Goal: Task Accomplishment & Management: Use online tool/utility

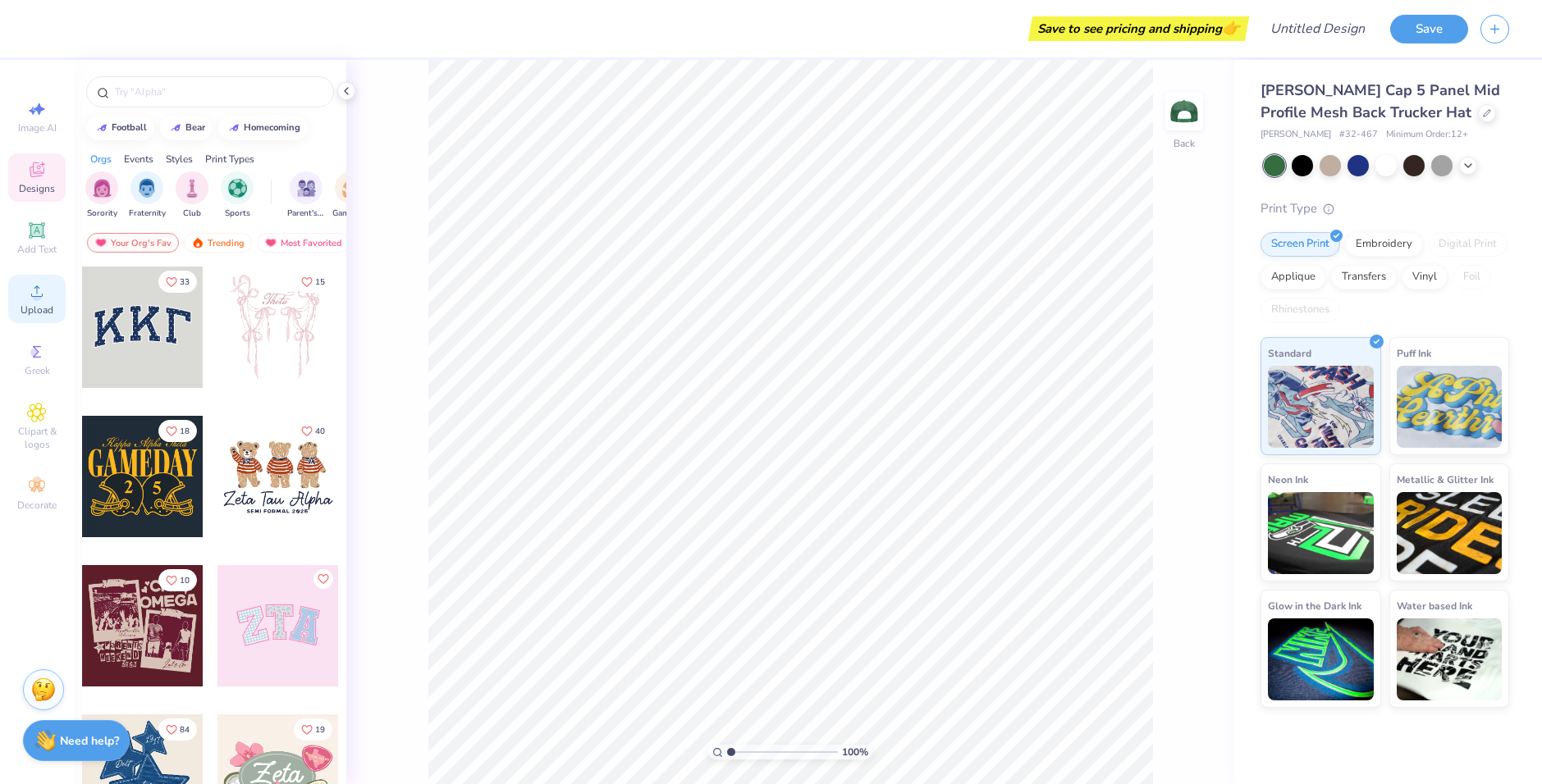
click at [55, 292] on div "Upload" at bounding box center [36, 299] width 57 height 48
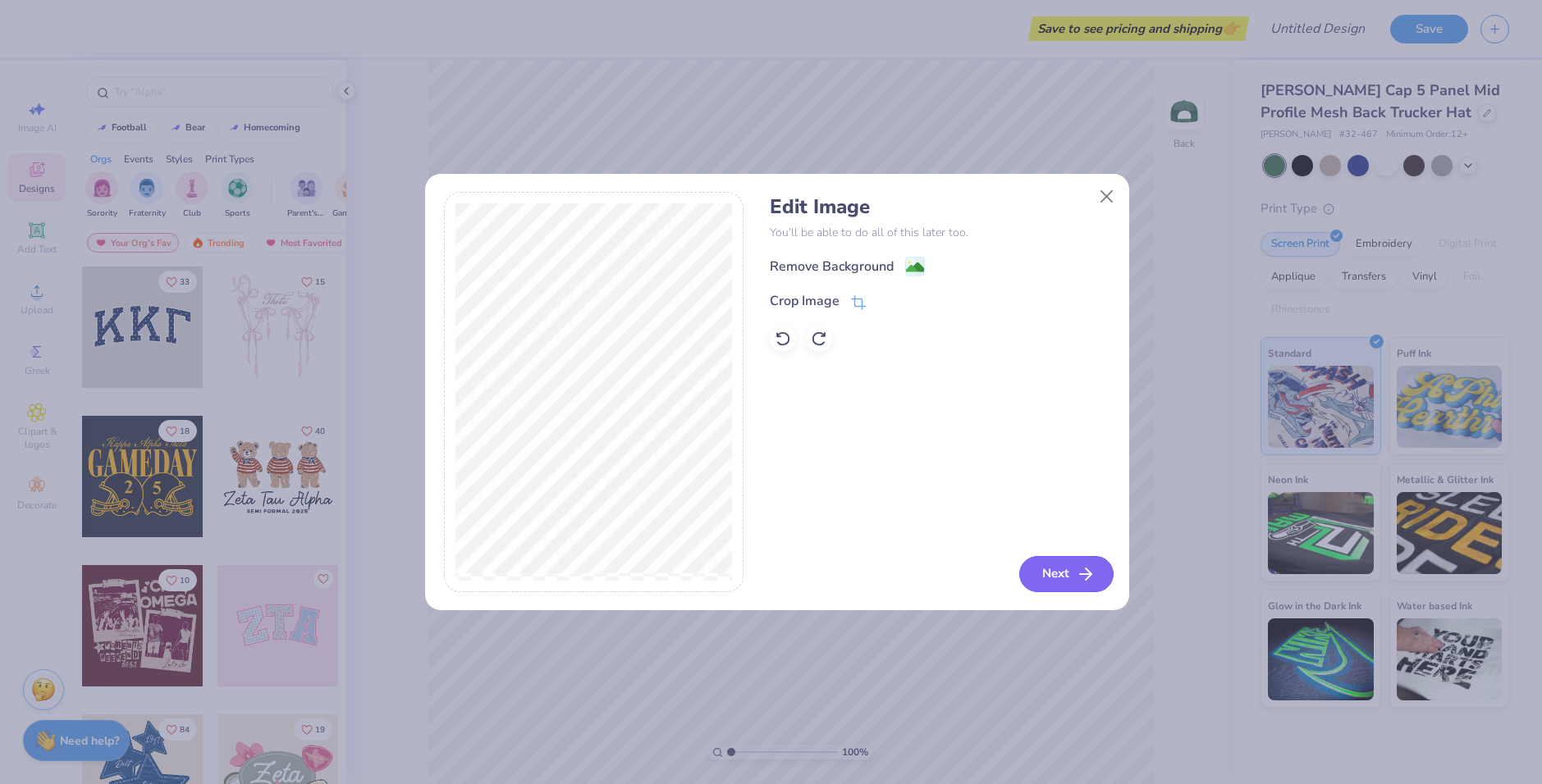
click at [1061, 577] on button "Next" at bounding box center [1065, 574] width 94 height 36
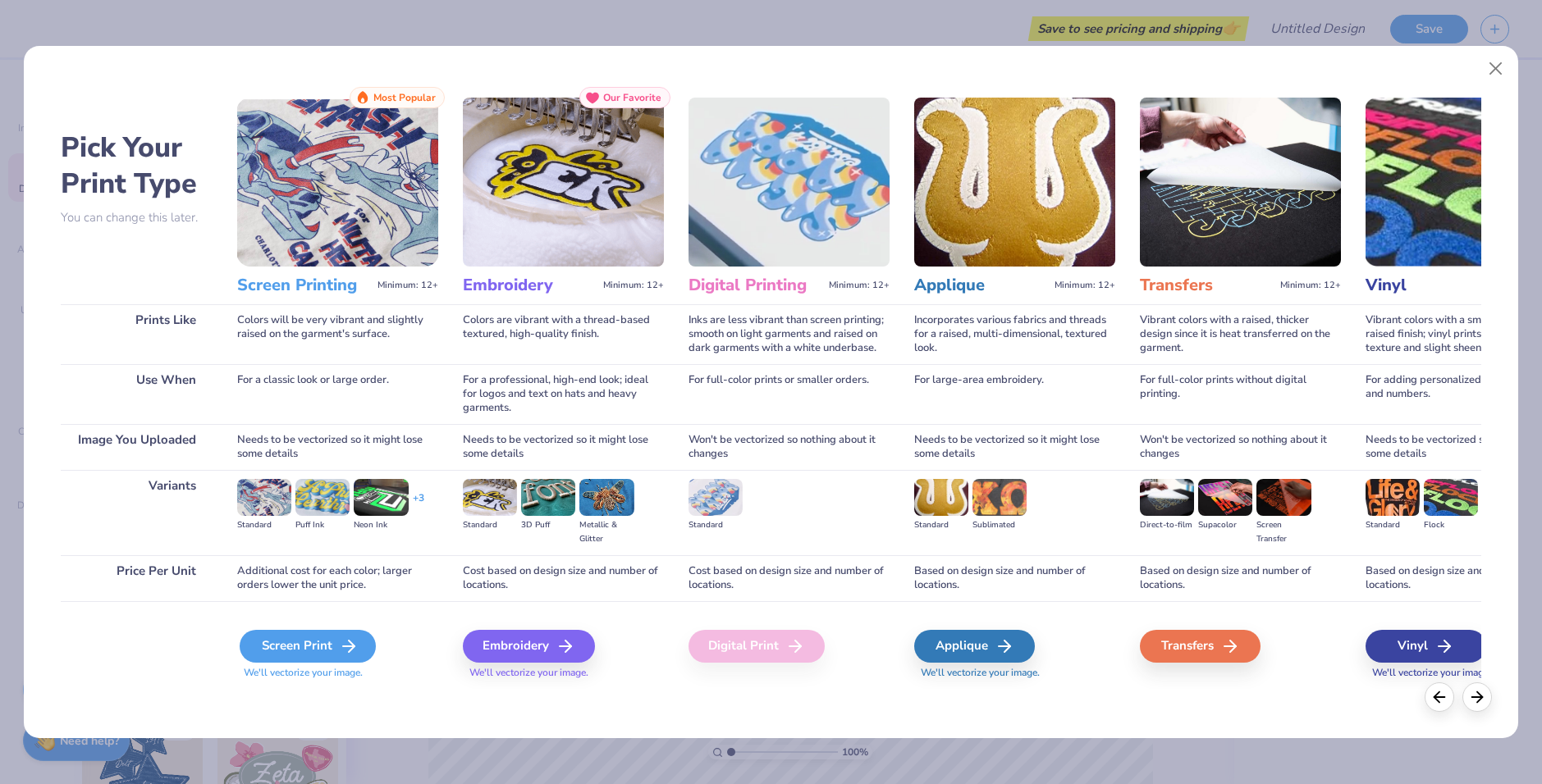
click at [333, 647] on div "Screen Print" at bounding box center [307, 647] width 136 height 33
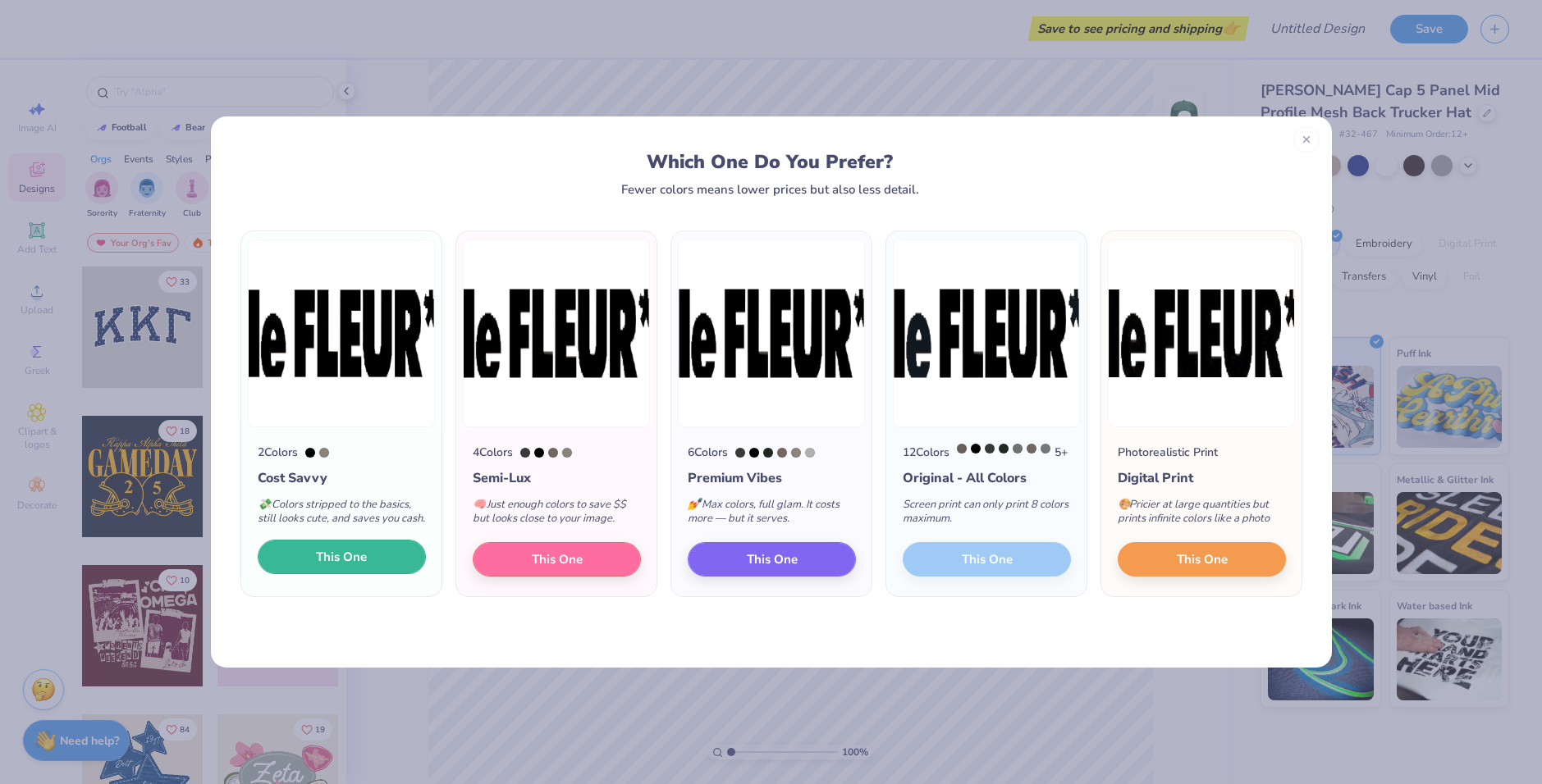
click at [383, 571] on button "This One" at bounding box center [342, 557] width 168 height 35
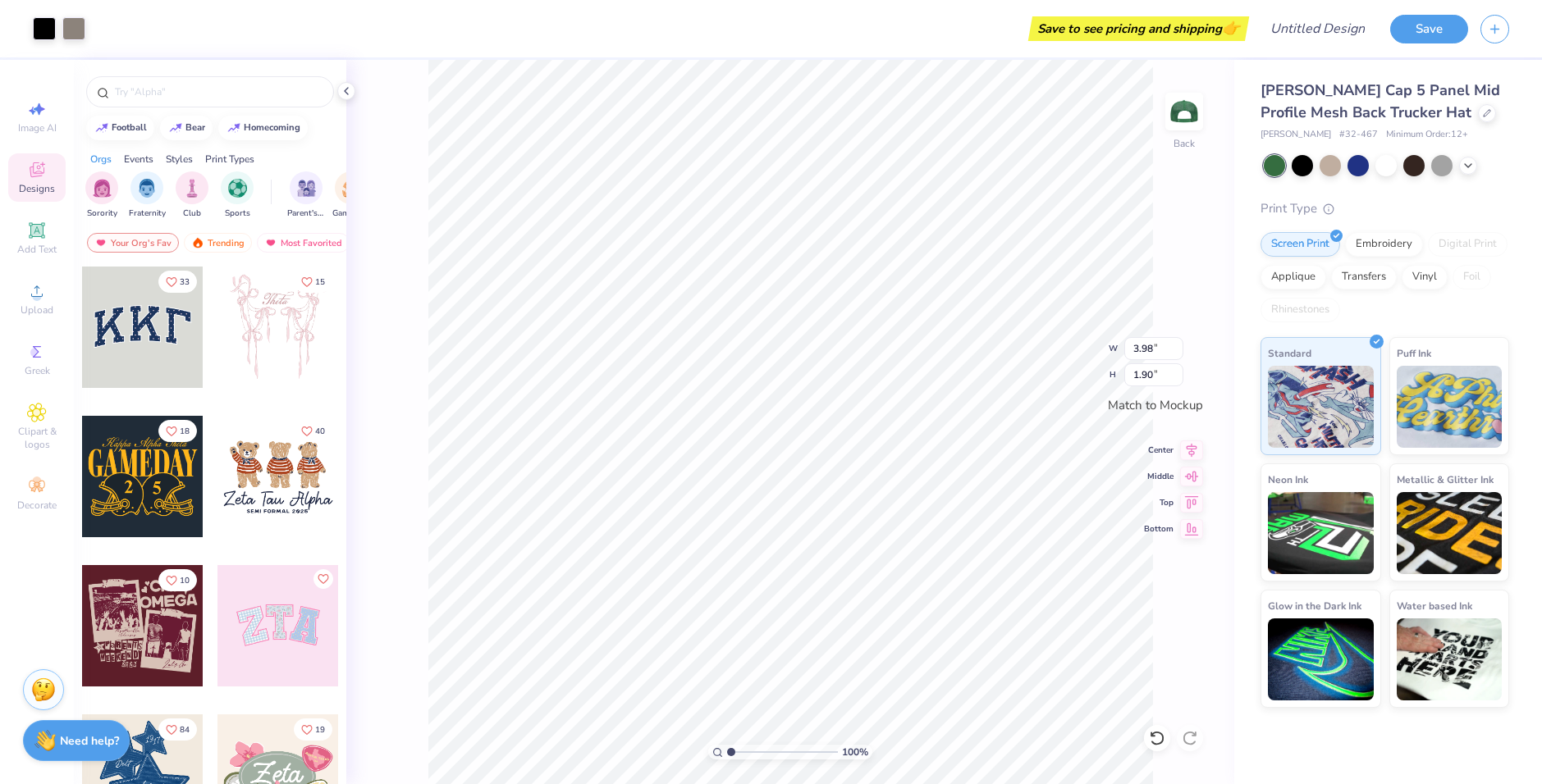
type input "3.96"
type input "1.89"
type input "2.96"
type input "1.42"
click at [1180, 345] on input "2.97" at bounding box center [1154, 348] width 59 height 23
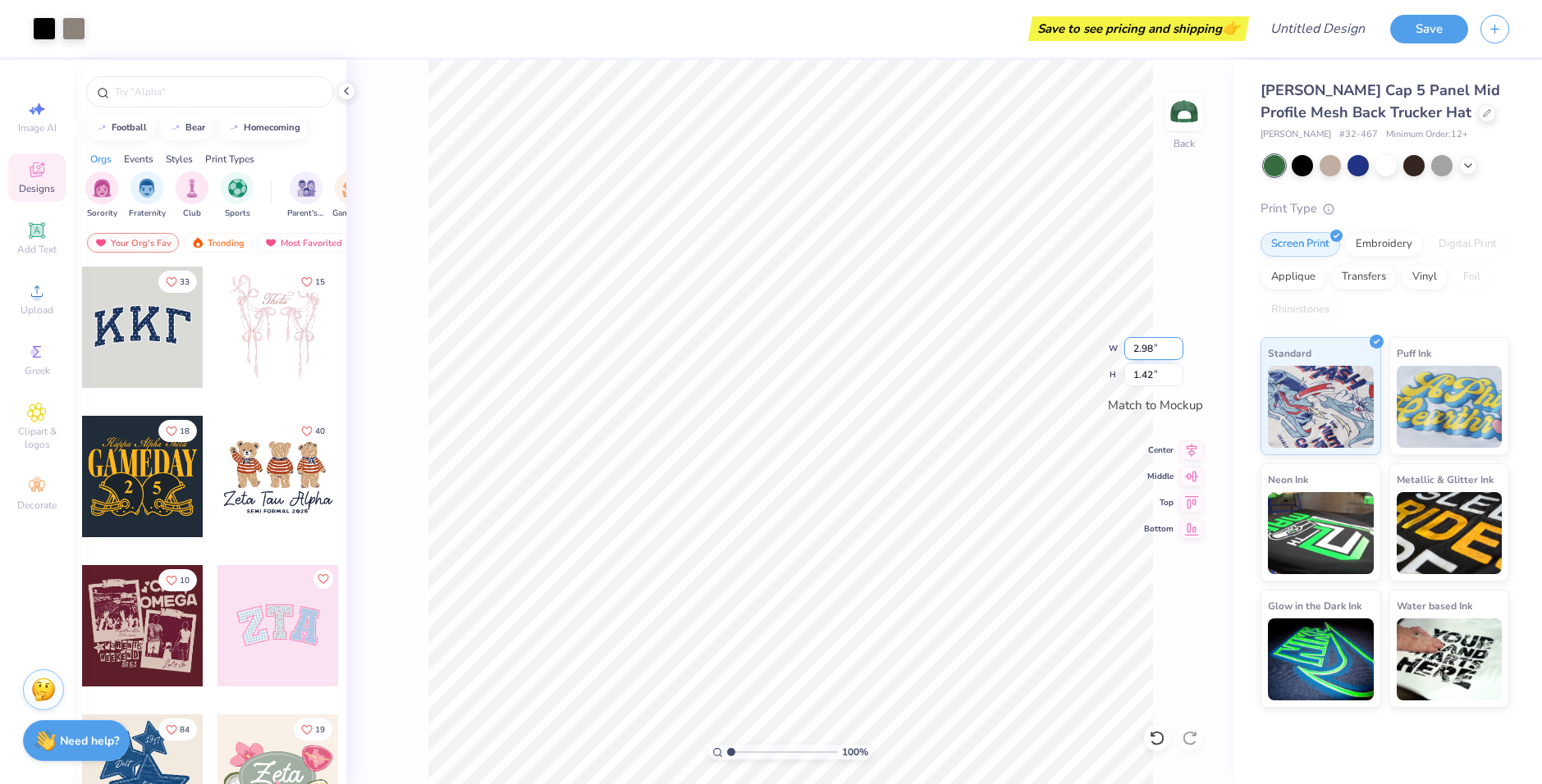
click at [1180, 345] on input "2.98" at bounding box center [1154, 348] width 59 height 23
click at [1180, 345] on input "2.99" at bounding box center [1154, 348] width 59 height 23
click at [1180, 345] on input "3" at bounding box center [1154, 348] width 59 height 23
click at [1180, 345] on input "3.01" at bounding box center [1154, 348] width 59 height 23
click at [1180, 345] on input "3.02" at bounding box center [1154, 348] width 59 height 23
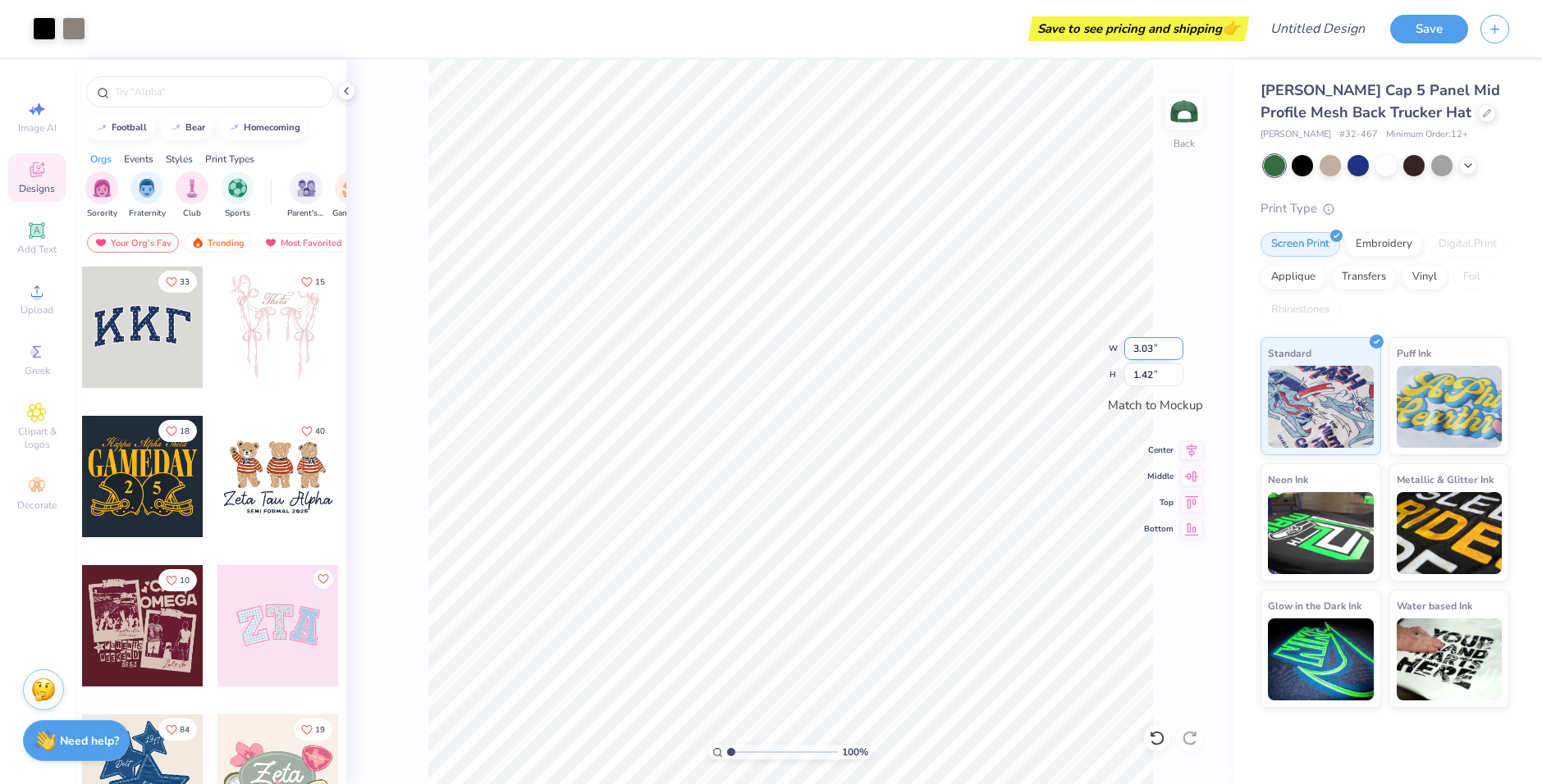
type input "3.03"
click at [1180, 345] on input "3.03" at bounding box center [1154, 348] width 59 height 23
click at [1114, 344] on div "100 % Back W 3.03 3.03 " H 1.42 1.42 " Match to [GEOGRAPHIC_DATA] Middle Top Bo…" at bounding box center [790, 422] width 887 height 724
click at [1191, 454] on icon at bounding box center [1191, 448] width 23 height 20
click at [1184, 474] on icon at bounding box center [1191, 474] width 23 height 20
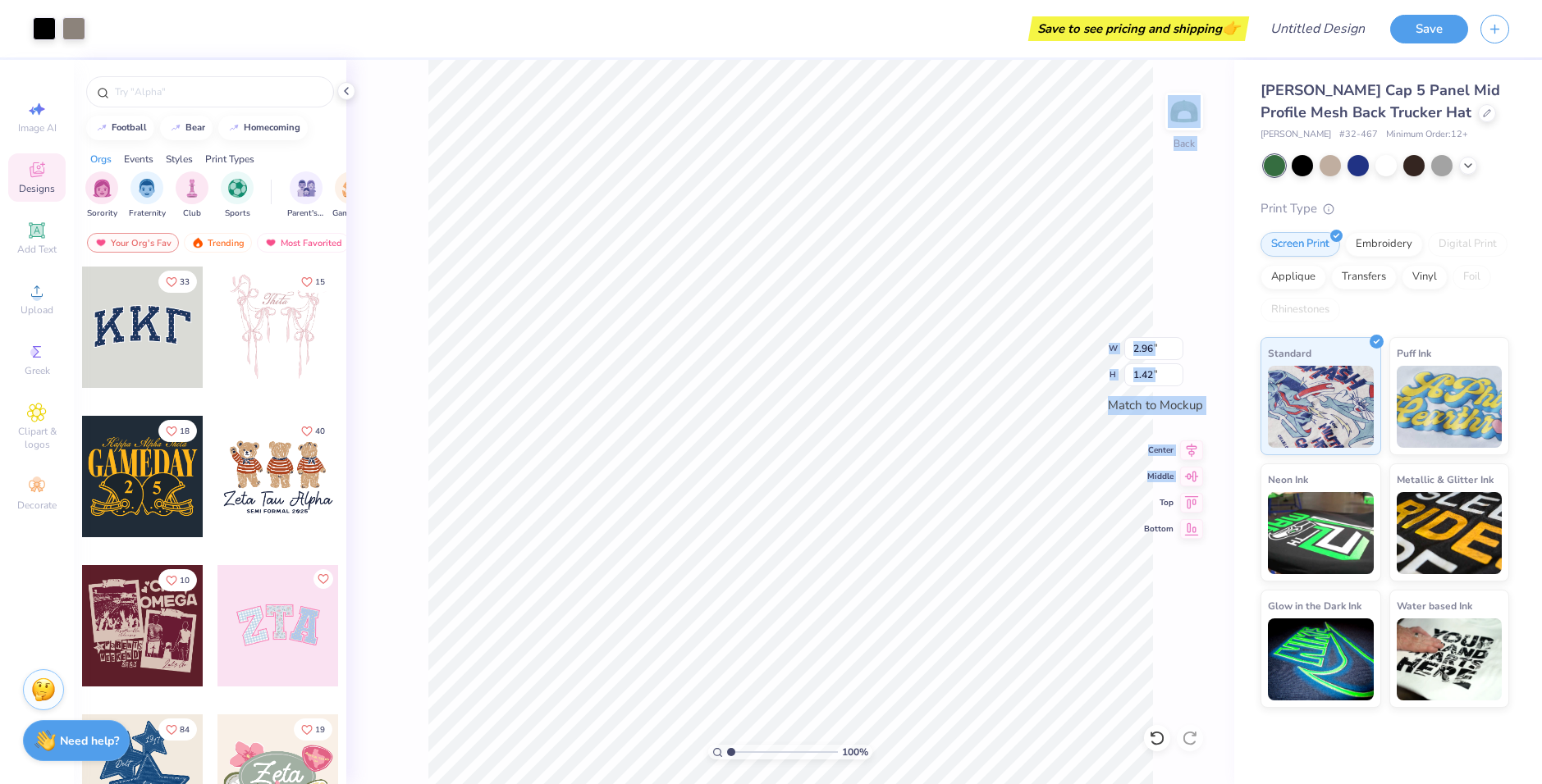
drag, startPoint x: 1184, startPoint y: 490, endPoint x: 1186, endPoint y: 499, distance: 9.2
click at [1185, 497] on div "100 % Back W 2.96 2.96 " H 1.42 1.42 " Match to Mockup Center Middle Top Bottom" at bounding box center [790, 422] width 887 height 724
click at [1186, 499] on div "100 % Back W 2.96 H 1.42 Y Center Middle Top Bottom" at bounding box center [790, 422] width 887 height 724
drag, startPoint x: 1161, startPoint y: 347, endPoint x: 1136, endPoint y: 347, distance: 25.0
click at [1136, 347] on input "2.96" at bounding box center [1154, 348] width 59 height 23
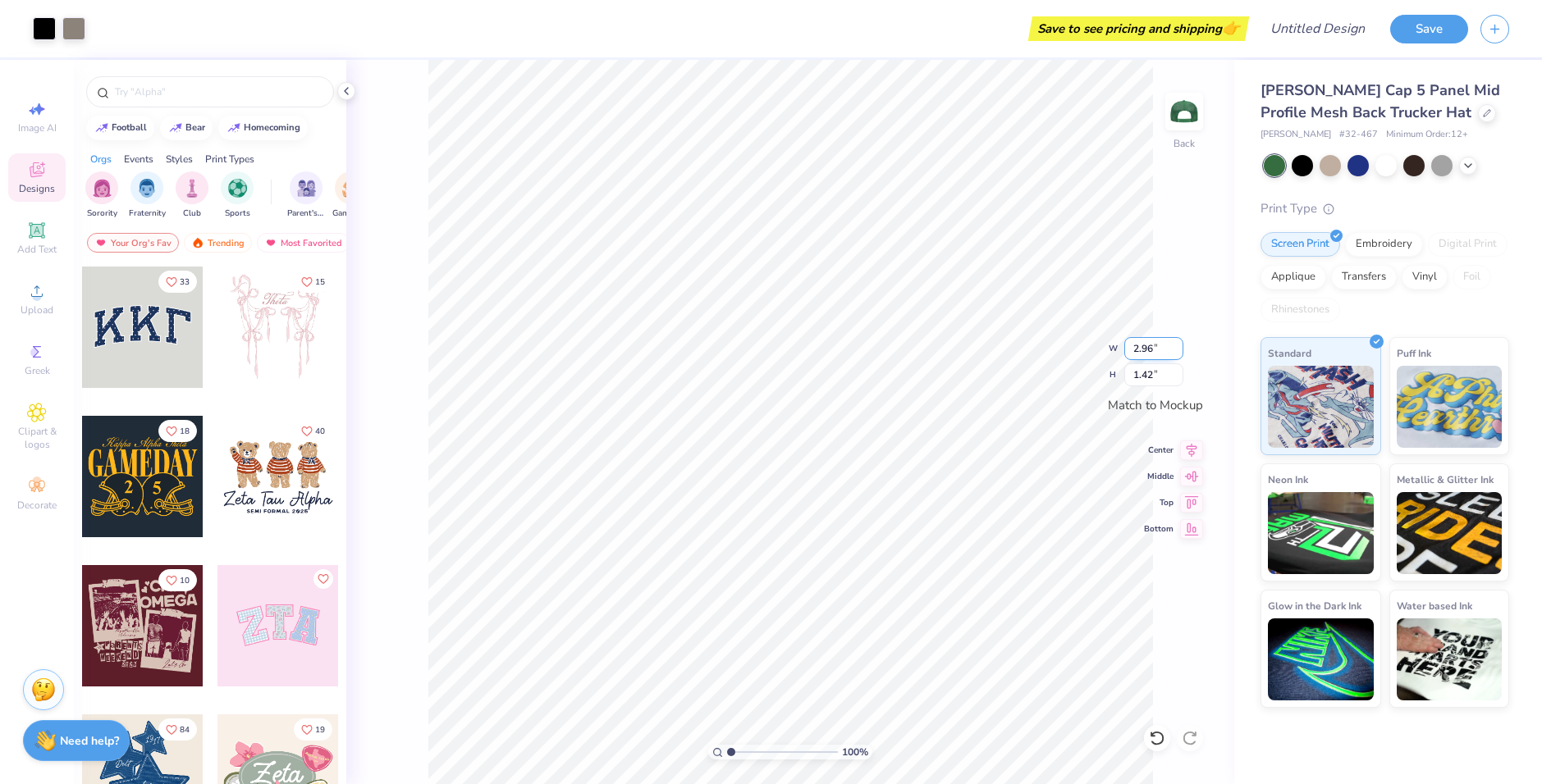
click at [1136, 347] on input "2.96" at bounding box center [1154, 348] width 59 height 23
type input "3.99"
type input "1.91"
click at [1414, 424] on img at bounding box center [1449, 404] width 106 height 82
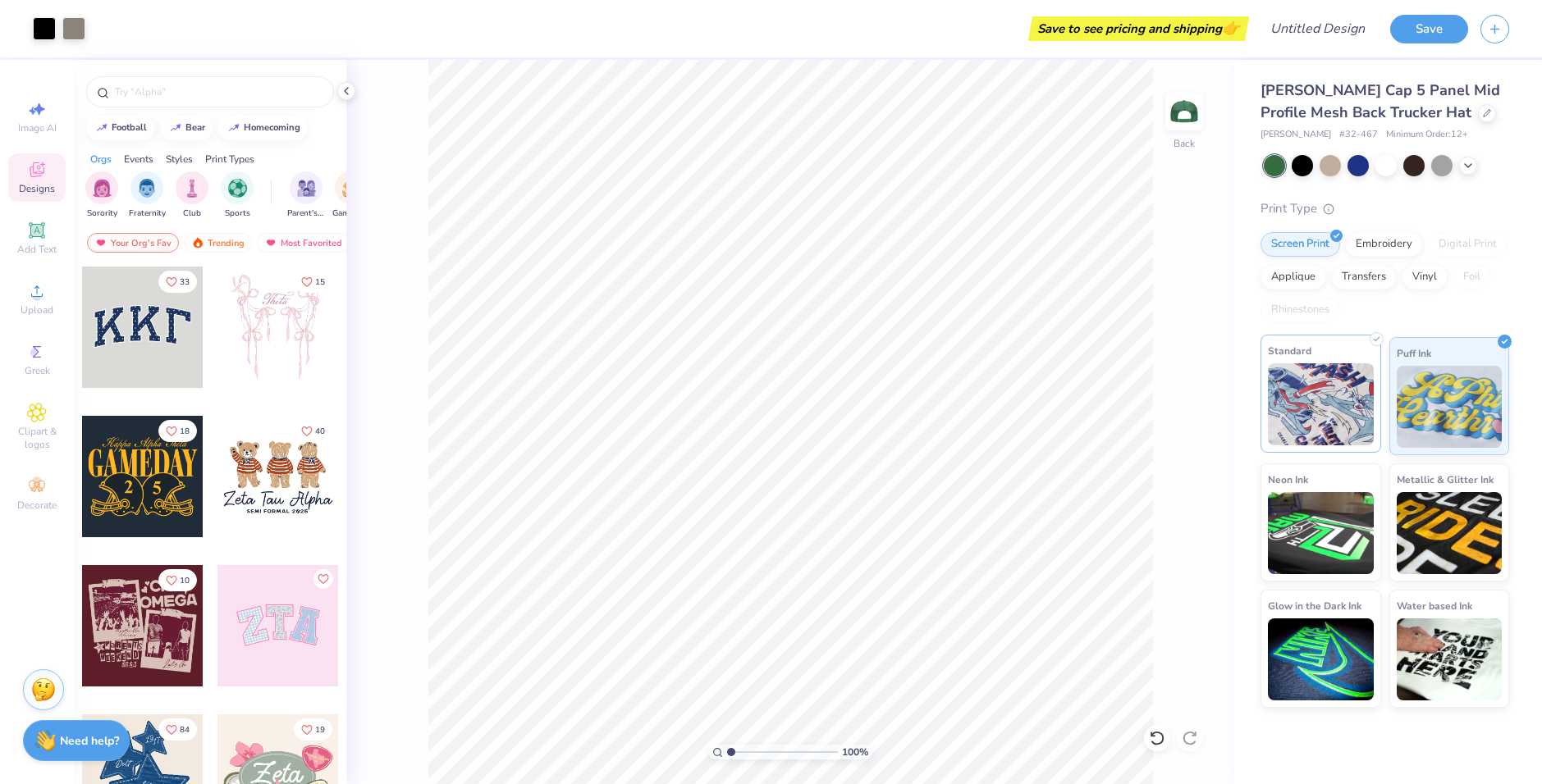
click at [1333, 401] on img at bounding box center [1321, 404] width 106 height 82
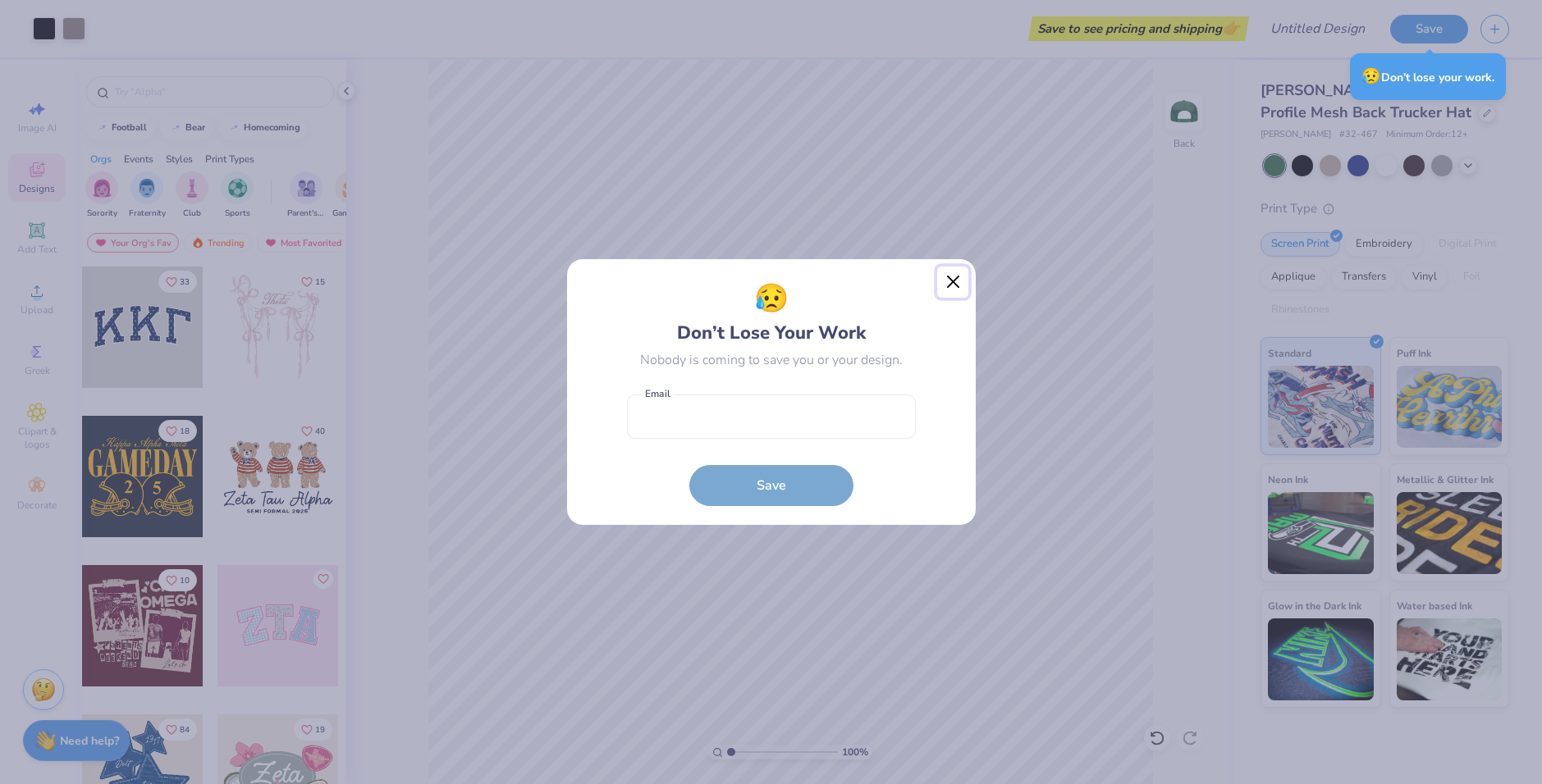
click at [949, 289] on button "Close" at bounding box center [952, 282] width 31 height 31
